Goal: Complete application form

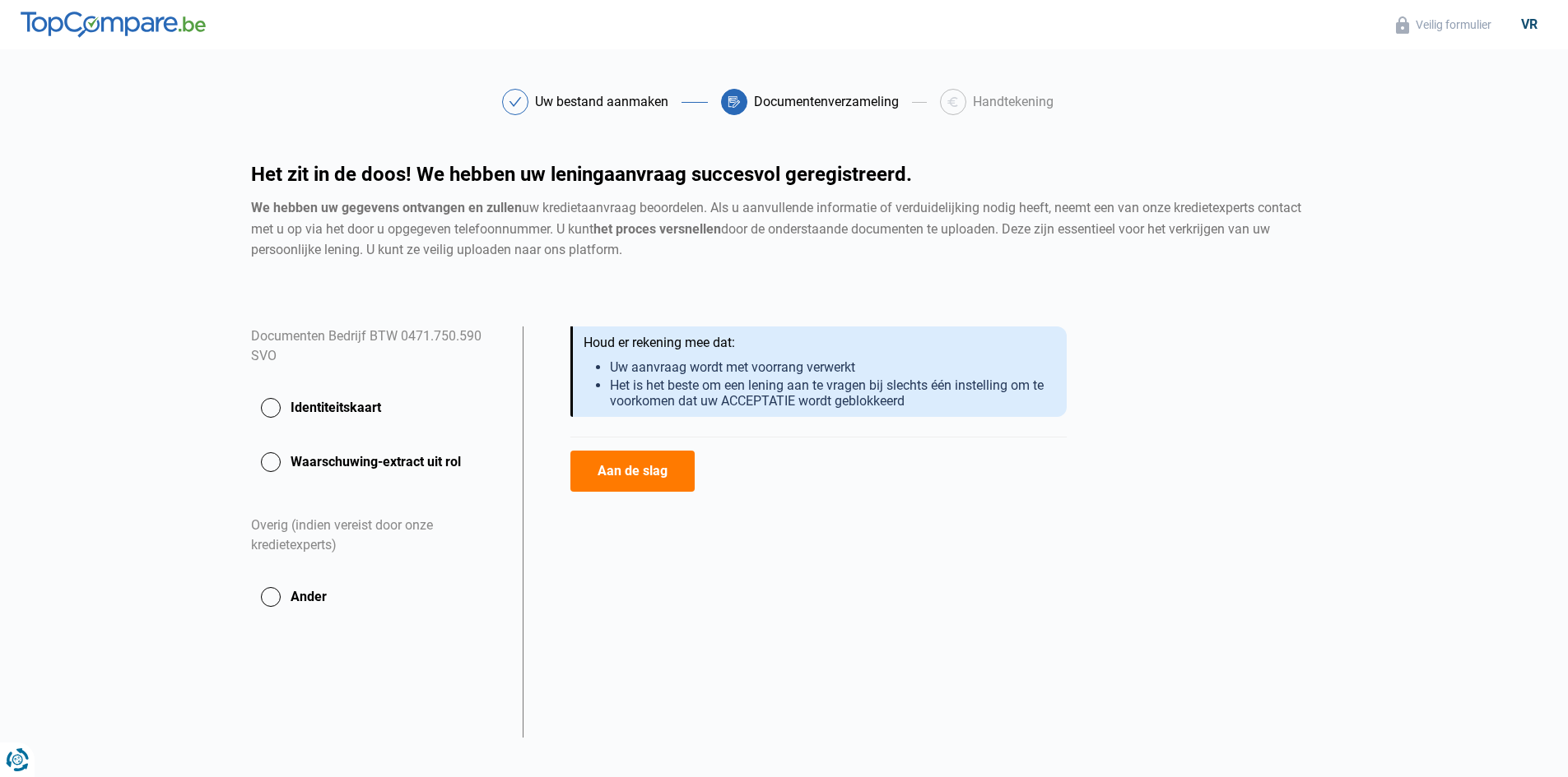
click at [354, 408] on font "Identiteitskaart" at bounding box center [335, 408] width 90 height 15
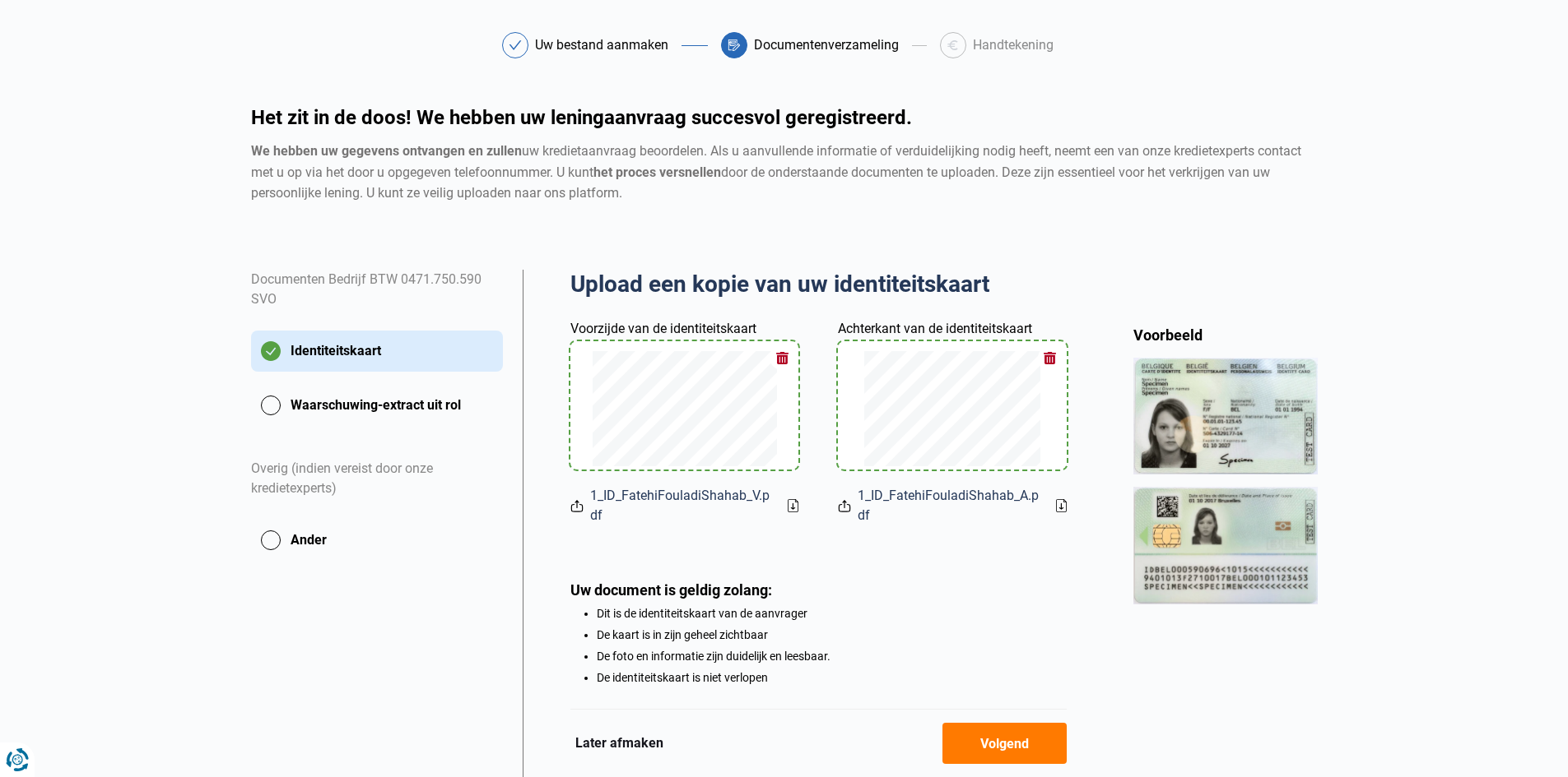
scroll to position [148, 0]
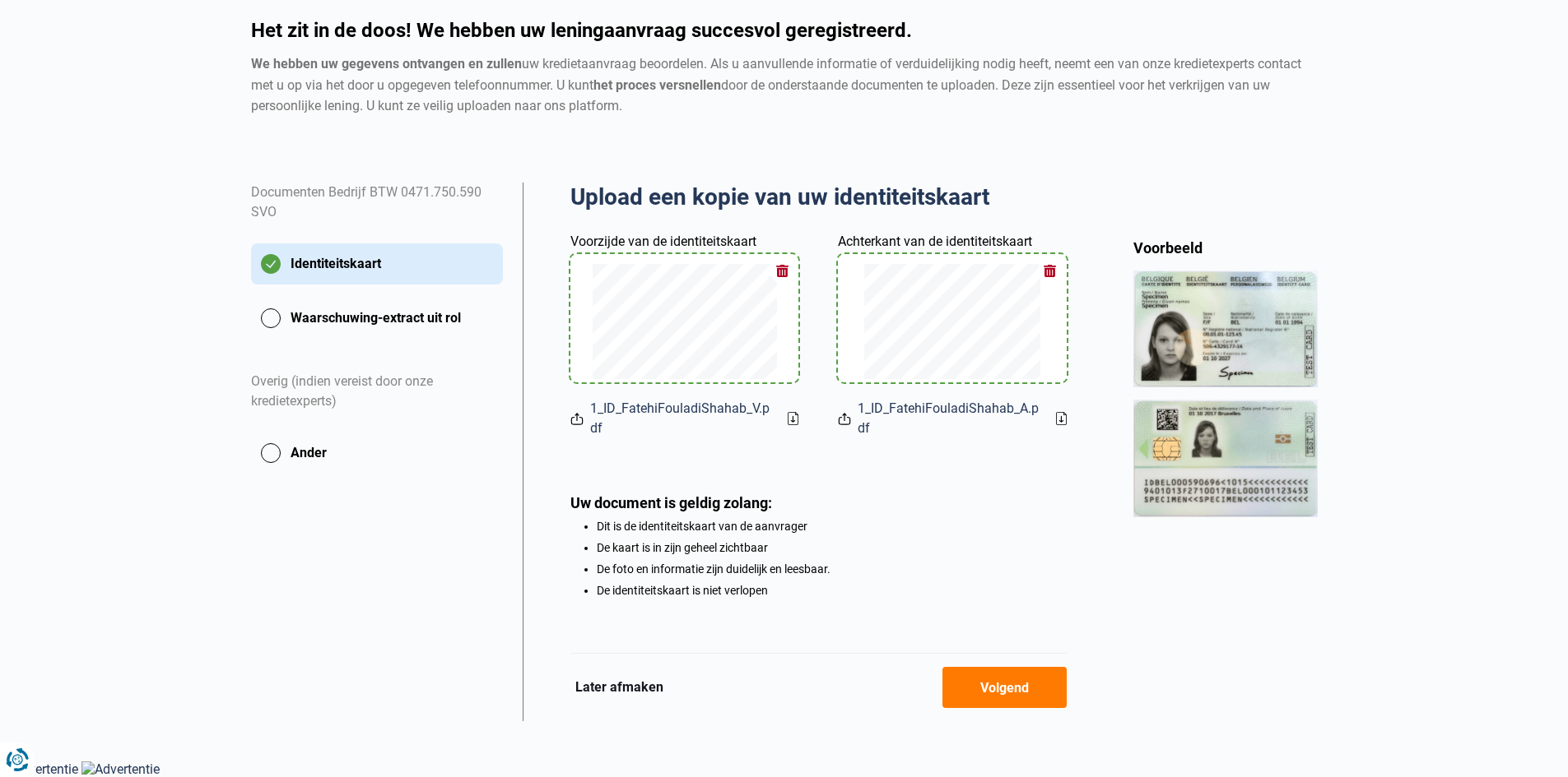
click at [960, 680] on button "Volgend" at bounding box center [1004, 687] width 124 height 41
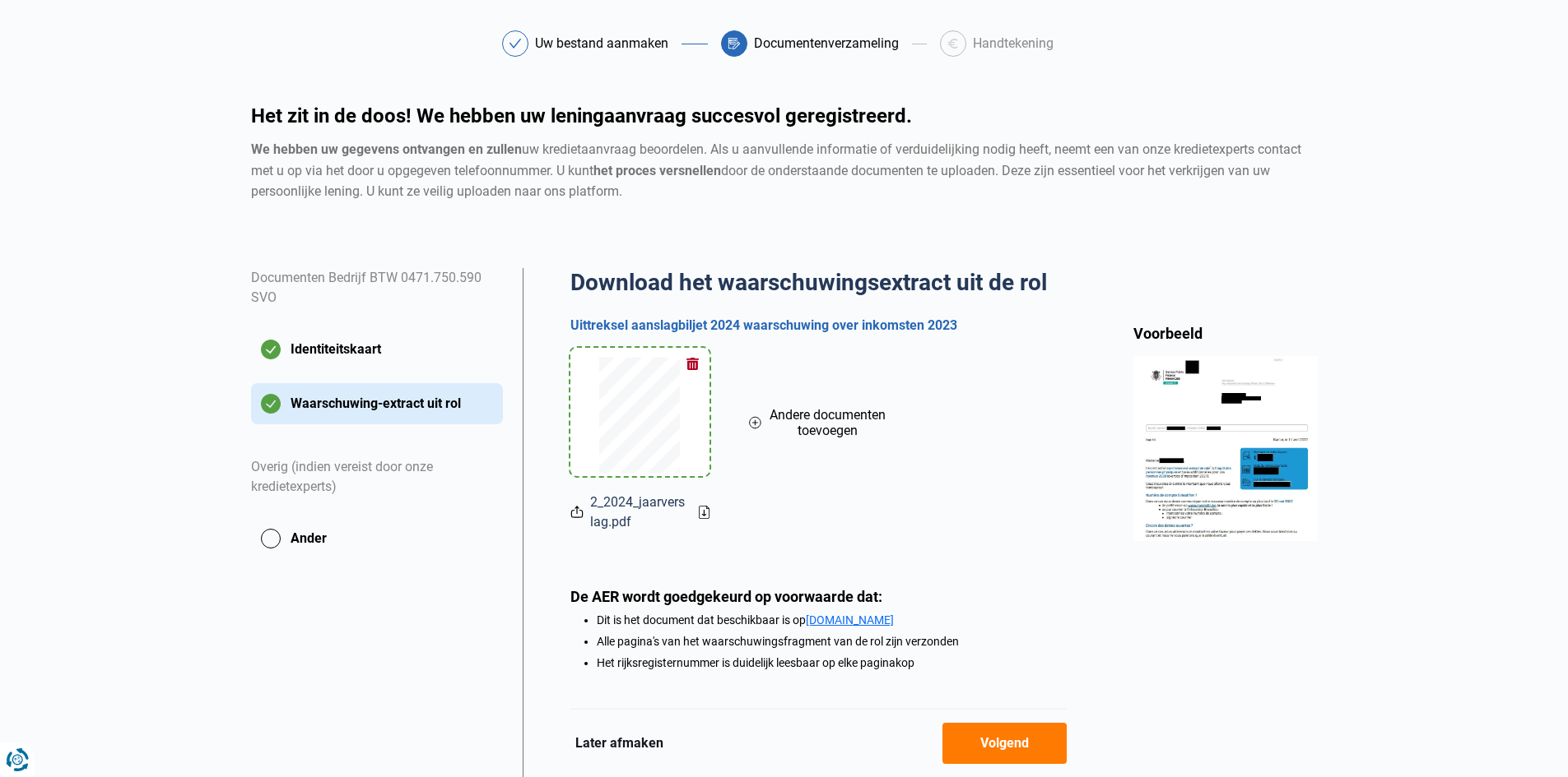
scroll to position [133, 0]
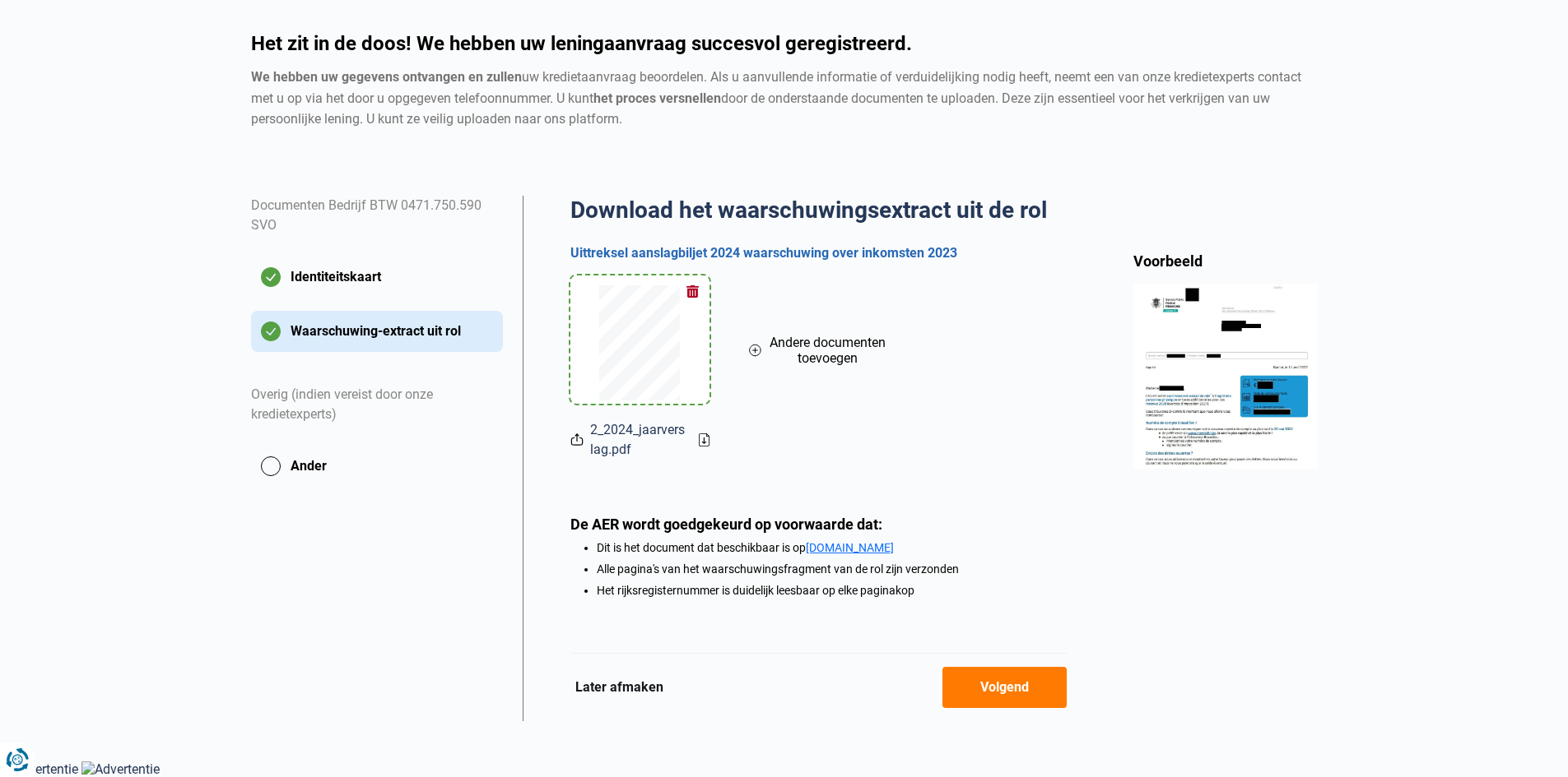
click at [1032, 692] on button "Volgend" at bounding box center [1004, 687] width 124 height 41
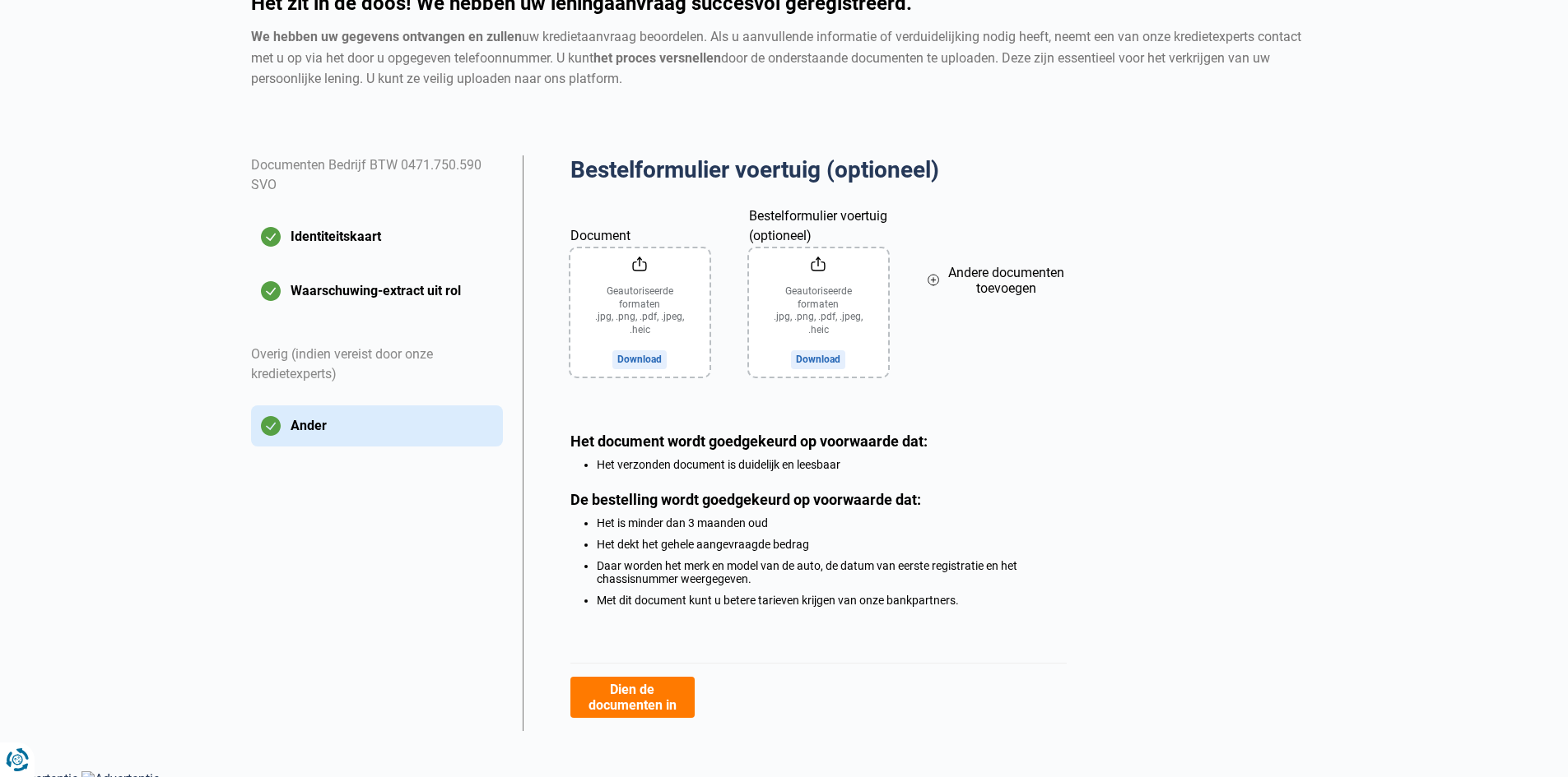
scroll to position [187, 0]
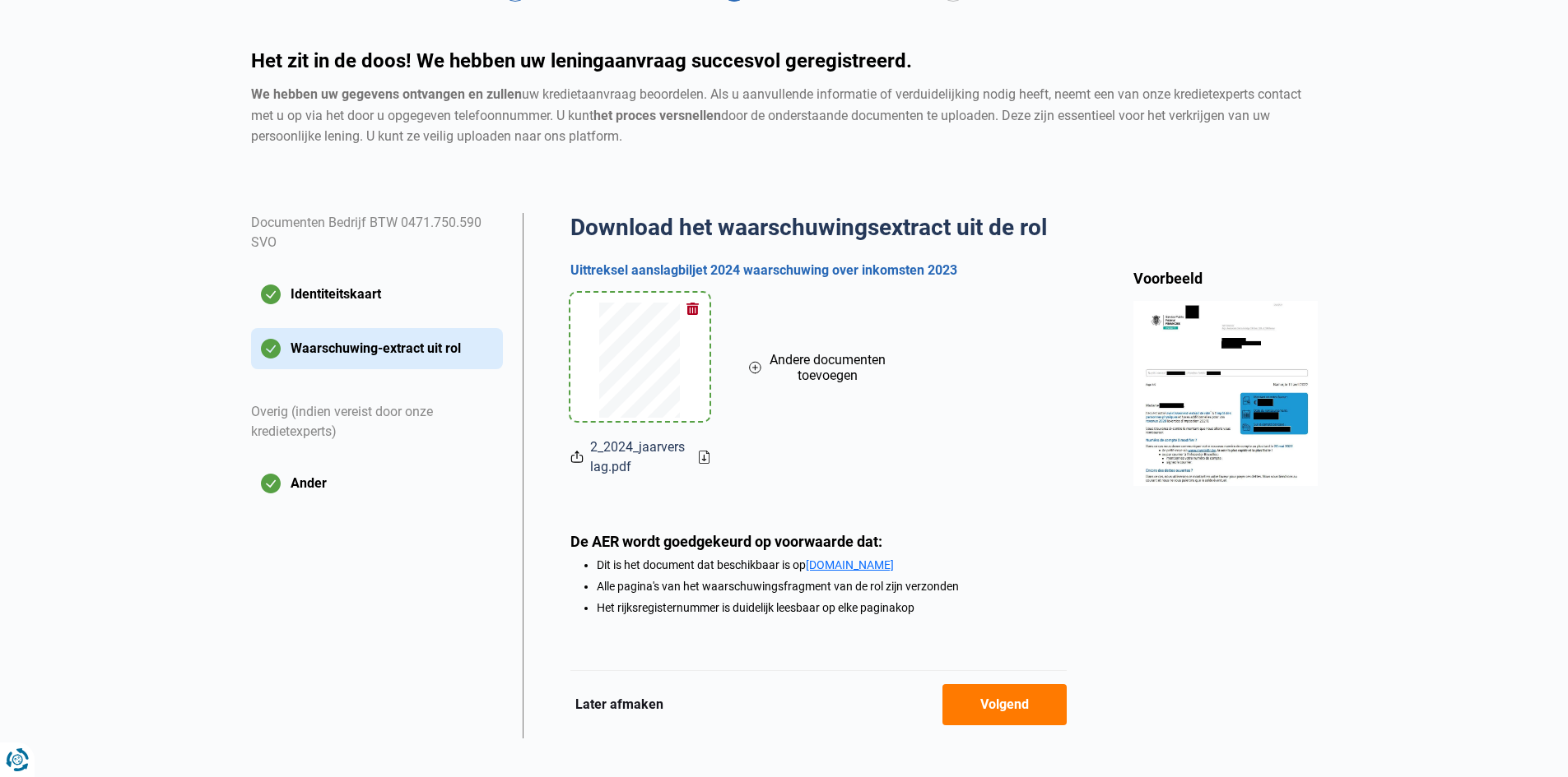
scroll to position [133, 0]
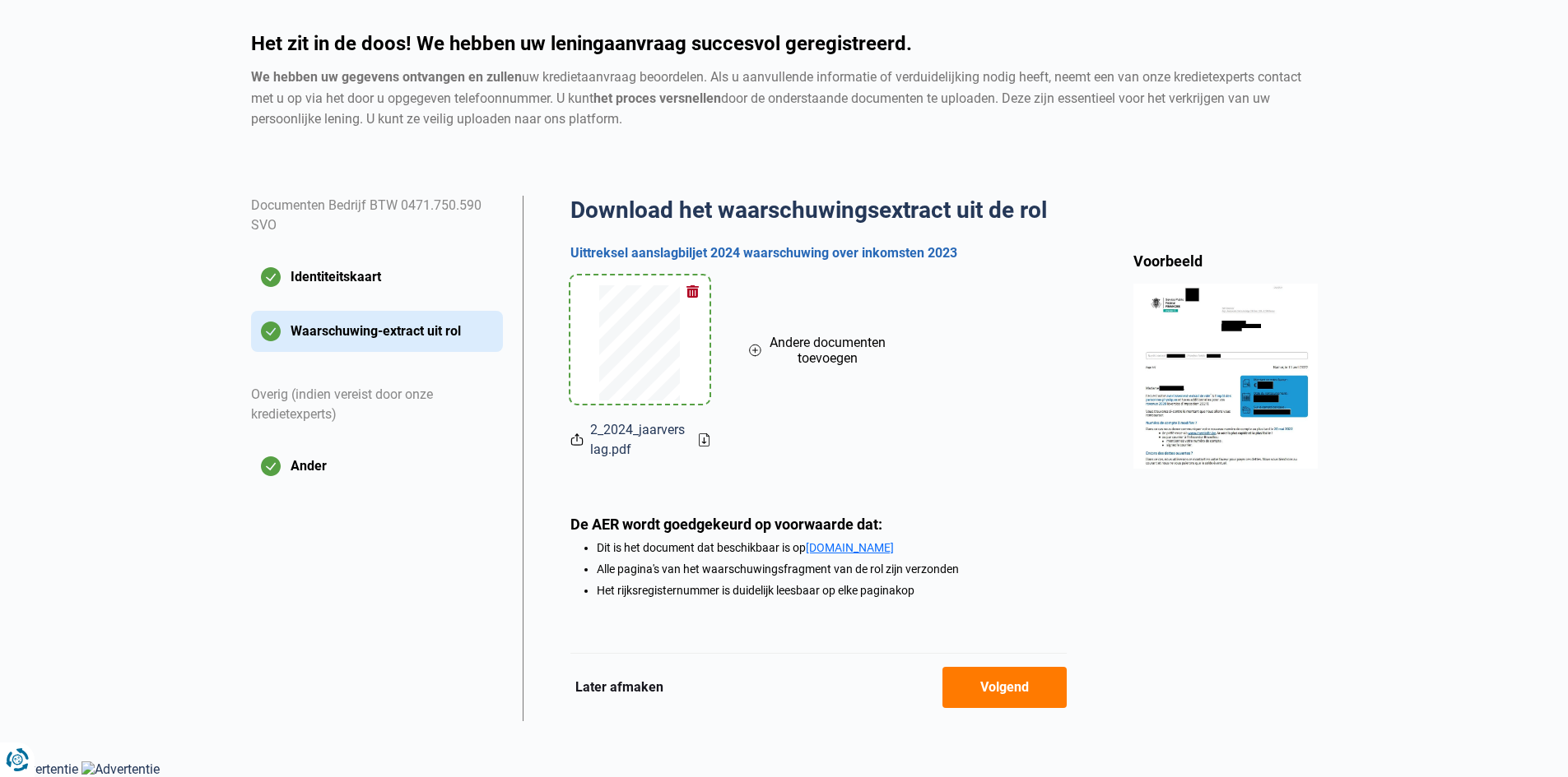
click at [756, 342] on icon at bounding box center [754, 350] width 12 height 18
click at [936, 348] on icon at bounding box center [934, 350] width 12 height 18
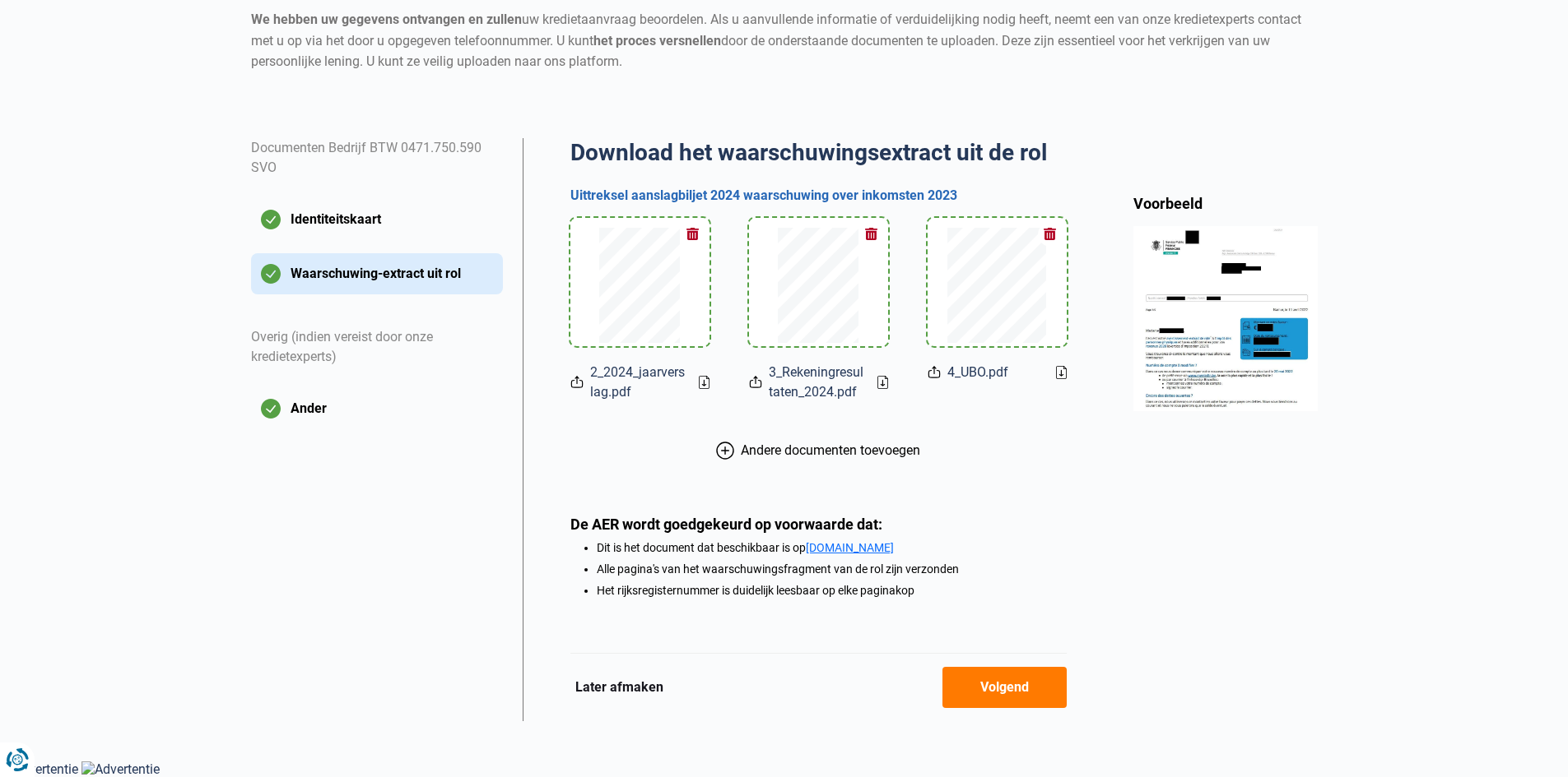
click at [1011, 686] on font "Volgend" at bounding box center [1004, 687] width 49 height 15
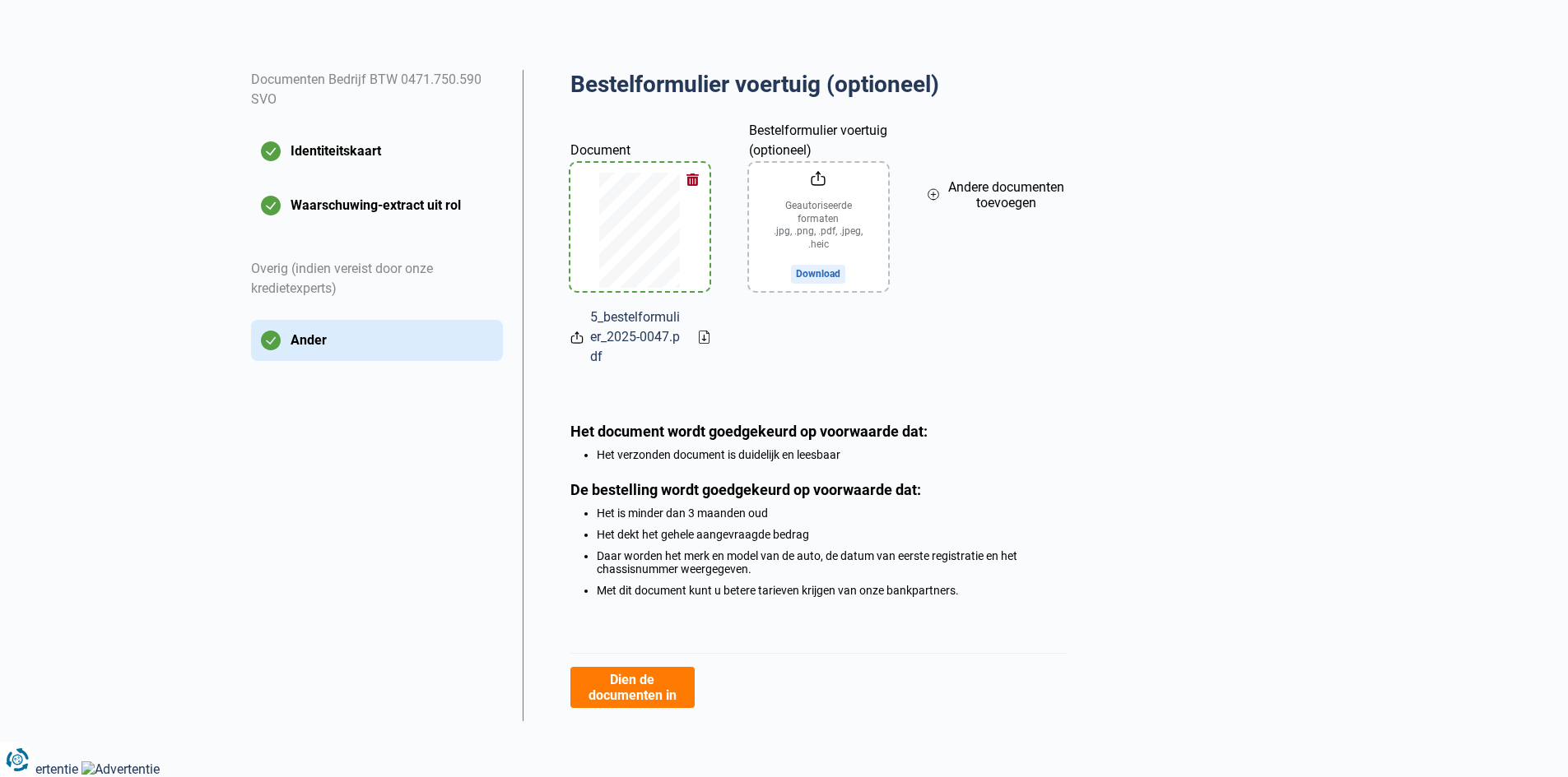
scroll to position [263, 0]
click at [634, 689] on font "Dien de documenten in" at bounding box center [633, 687] width 88 height 31
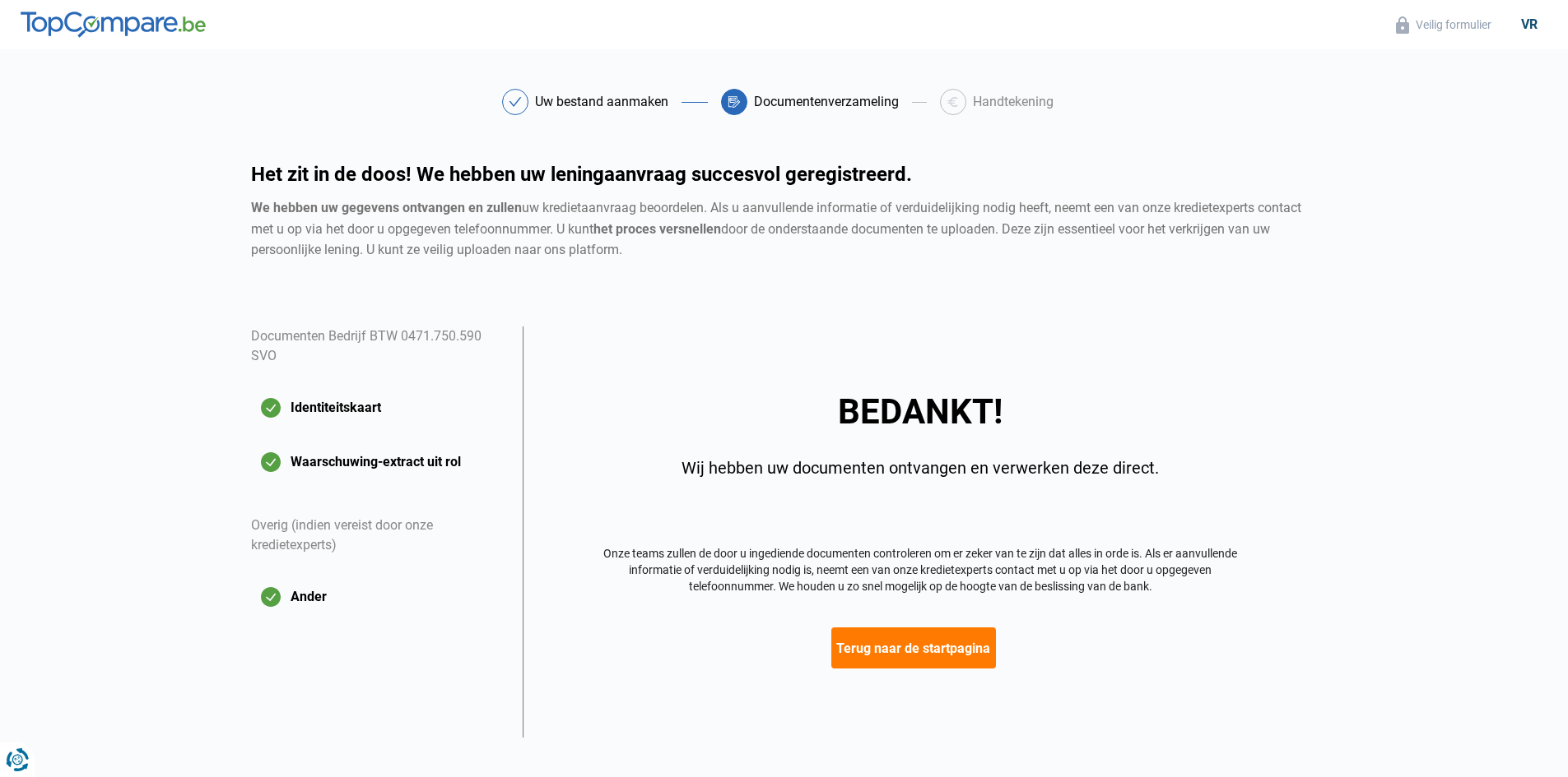
click at [862, 653] on font "Terug naar de startpagina" at bounding box center [914, 648] width 154 height 15
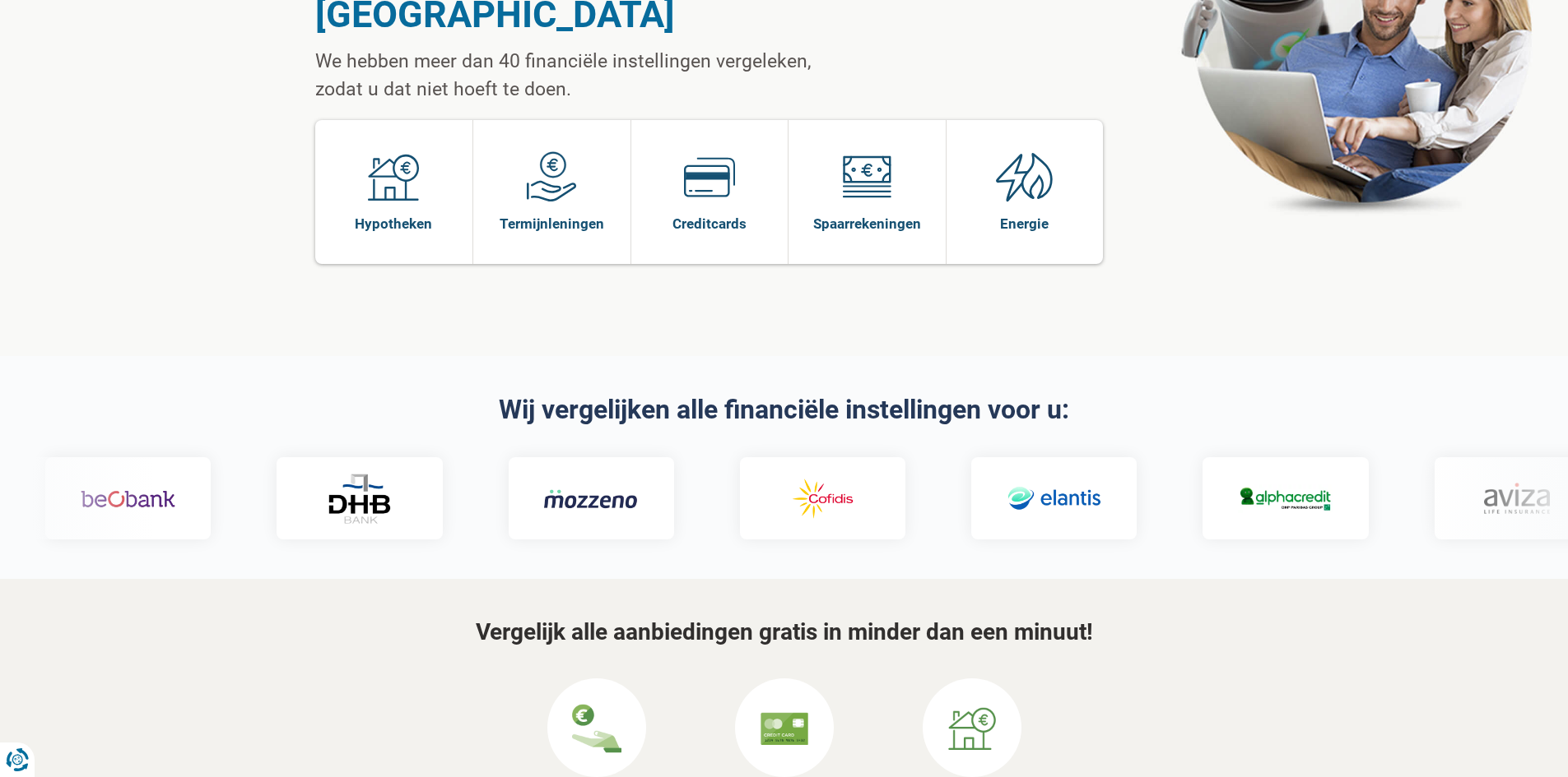
scroll to position [82, 0]
